Goal: Check status

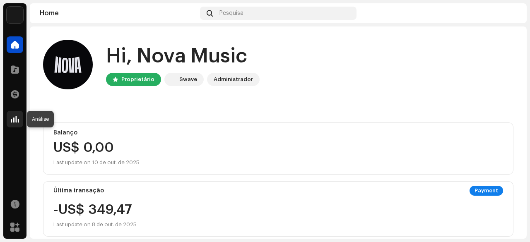
click at [19, 122] on div at bounding box center [15, 119] width 17 height 17
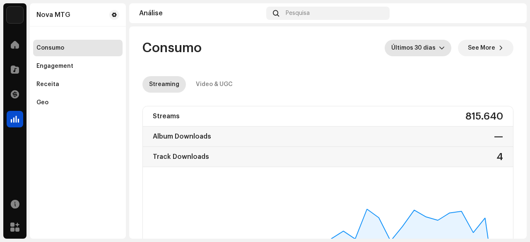
click at [425, 52] on span "Últimos 30 dias" at bounding box center [415, 48] width 48 height 17
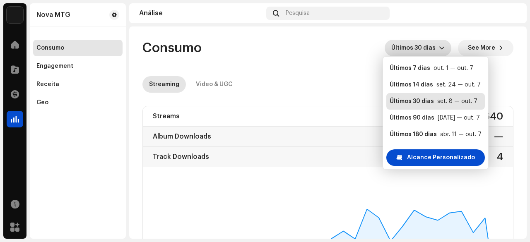
scroll to position [13, 0]
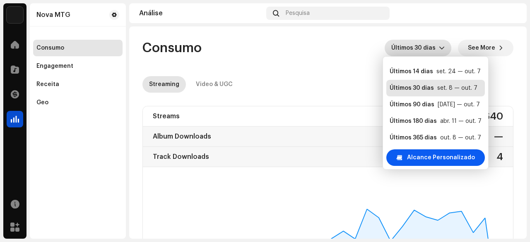
click at [432, 151] on span "Alcance Personalizado" at bounding box center [441, 157] width 68 height 17
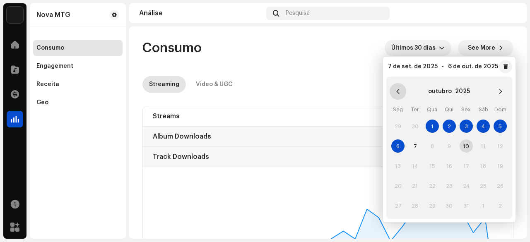
click at [396, 96] on button "Previous Month" at bounding box center [397, 91] width 17 height 17
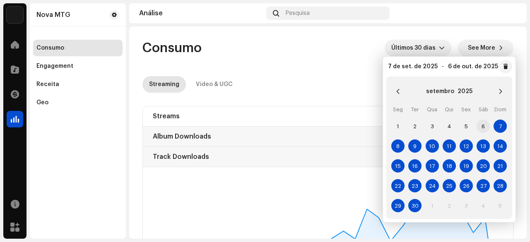
click at [479, 126] on span "6" at bounding box center [482, 126] width 13 height 13
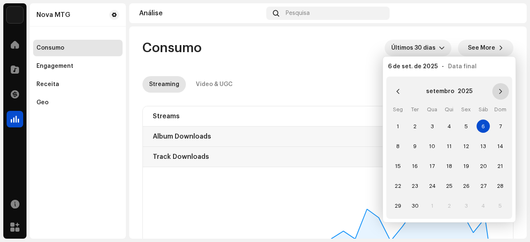
click at [501, 91] on icon "Next Month" at bounding box center [499, 91] width 3 height 5
click at [403, 144] on span "6" at bounding box center [397, 145] width 13 height 13
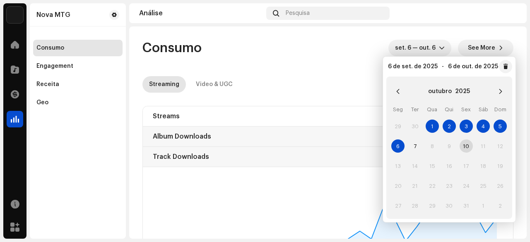
click at [319, 91] on div "Streaming Video & UGC" at bounding box center [327, 84] width 371 height 17
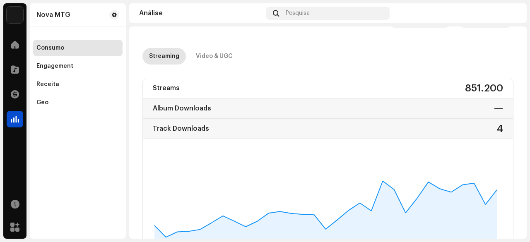
scroll to position [41, 0]
